Goal: Navigation & Orientation: Find specific page/section

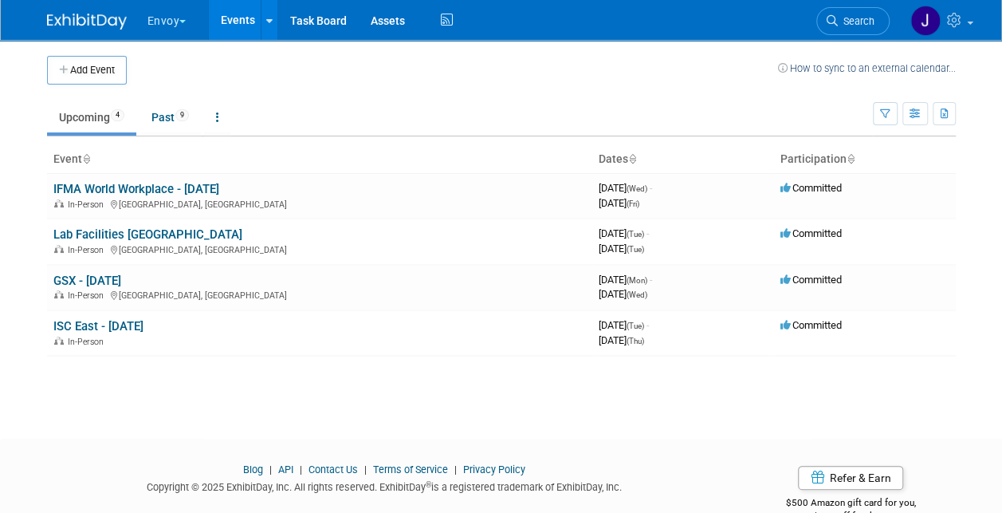
click at [161, 19] on button "Envoy" at bounding box center [176, 17] width 61 height 35
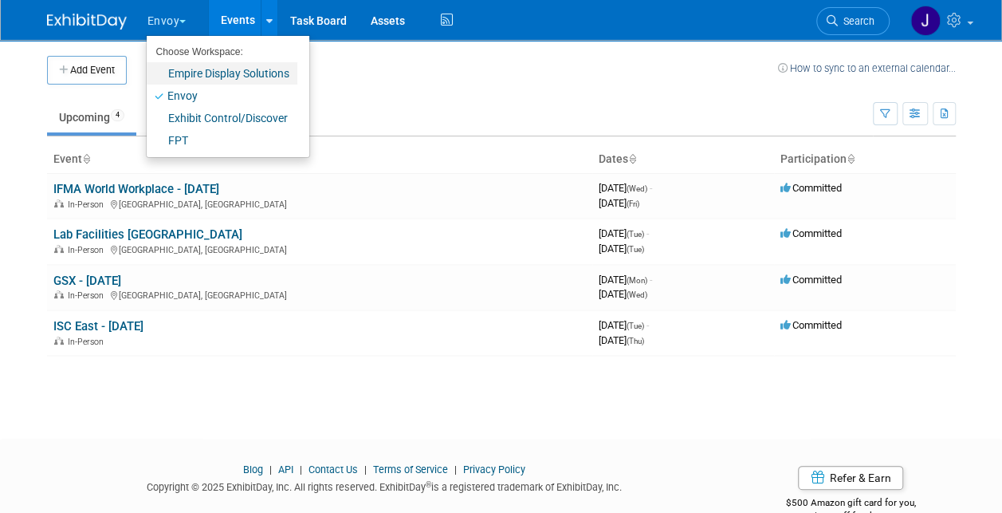
click at [188, 73] on link "Empire Display Solutions" at bounding box center [222, 73] width 151 height 22
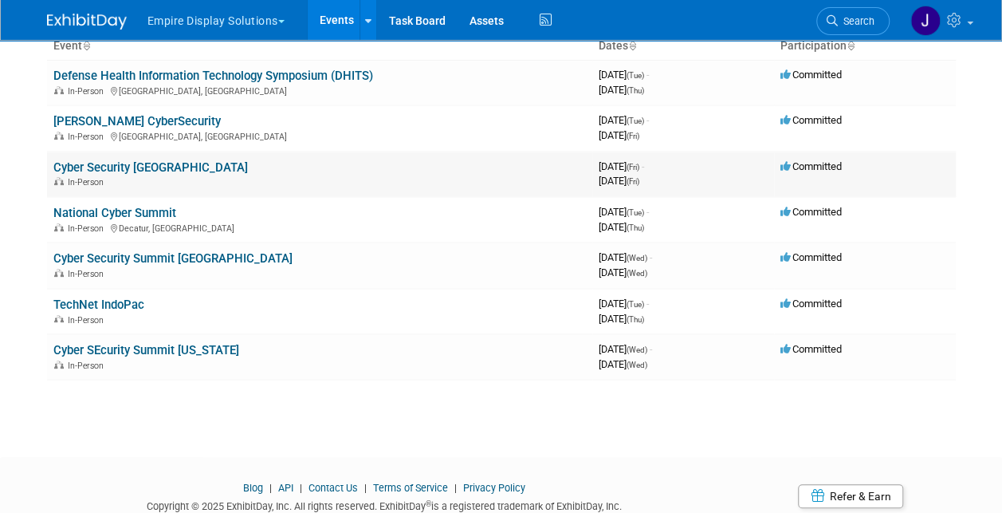
scroll to position [80, 0]
